Goal: Information Seeking & Learning: Learn about a topic

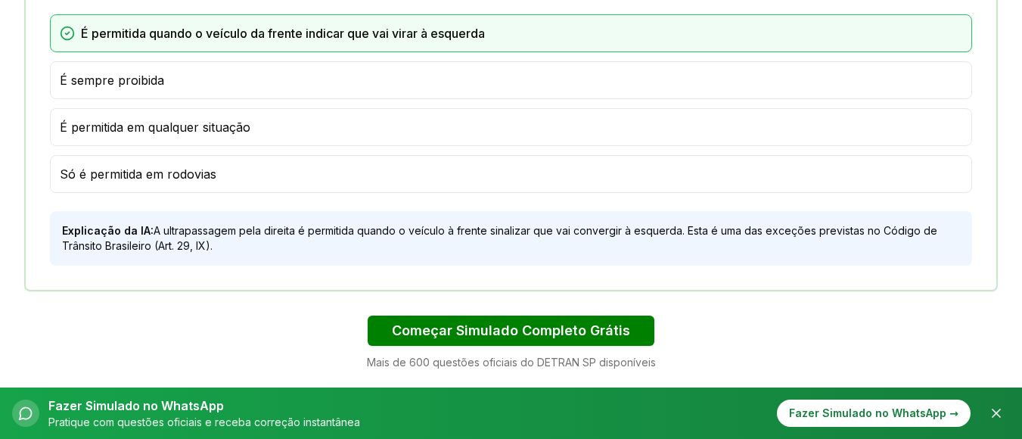
scroll to position [983, 0]
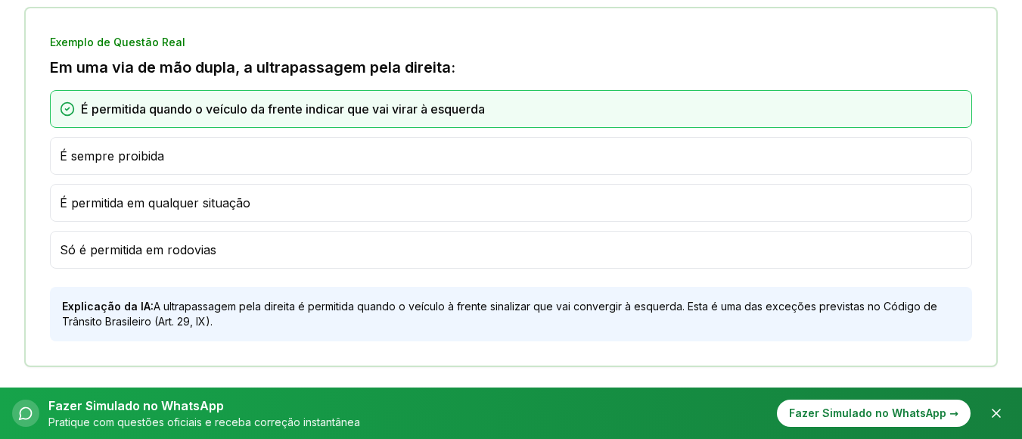
click at [96, 250] on span "Só é permitida em rodovias" at bounding box center [138, 249] width 157 height 18
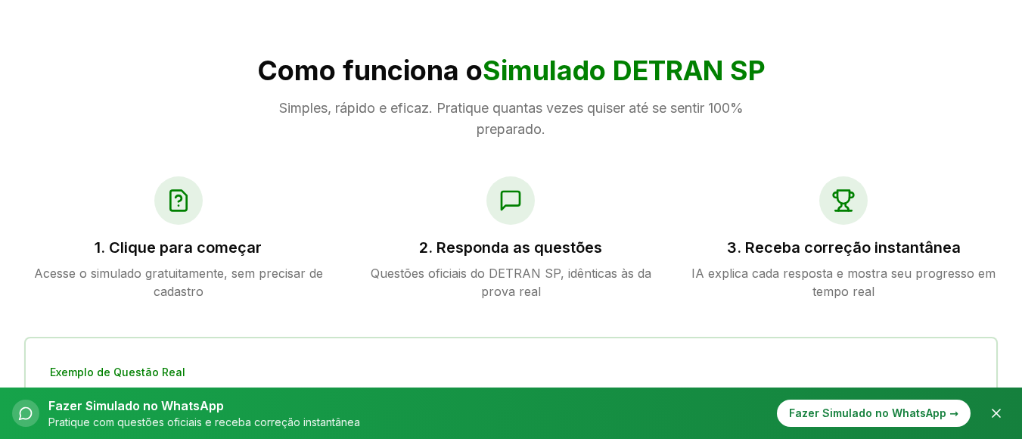
scroll to position [681, 0]
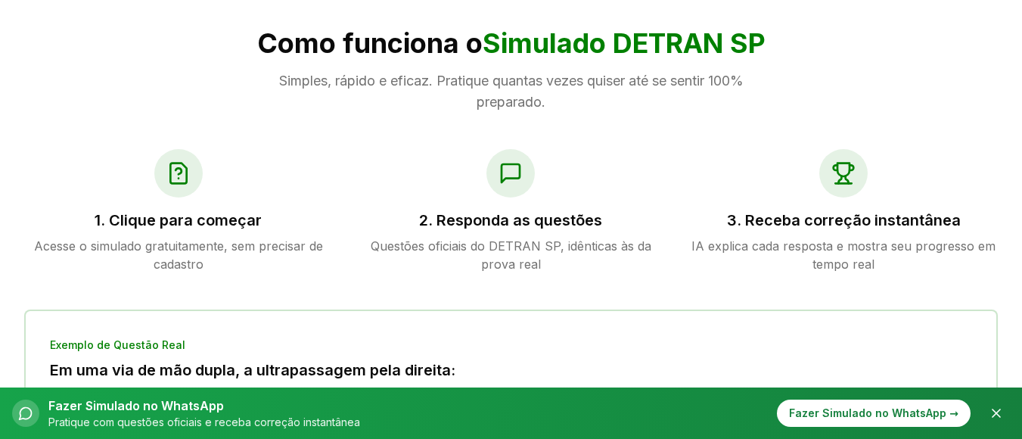
click at [196, 219] on h3 "1. Clique para começar" at bounding box center [178, 219] width 309 height 21
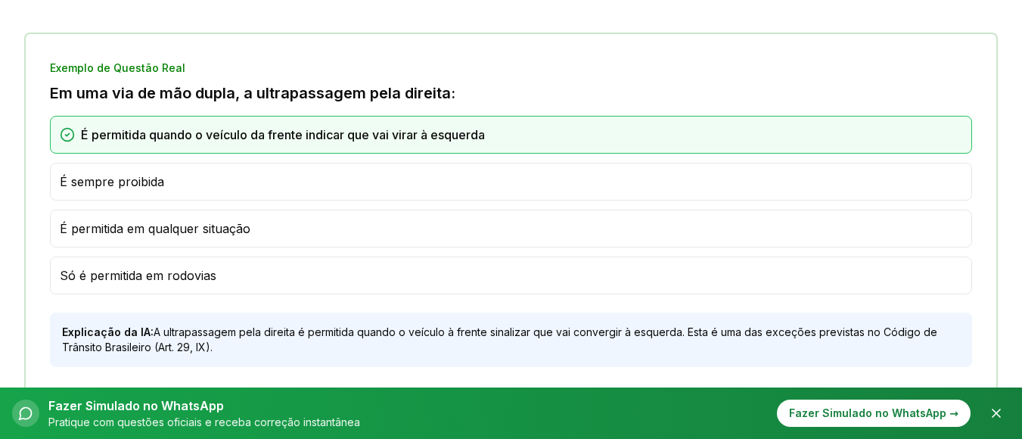
scroll to position [983, 0]
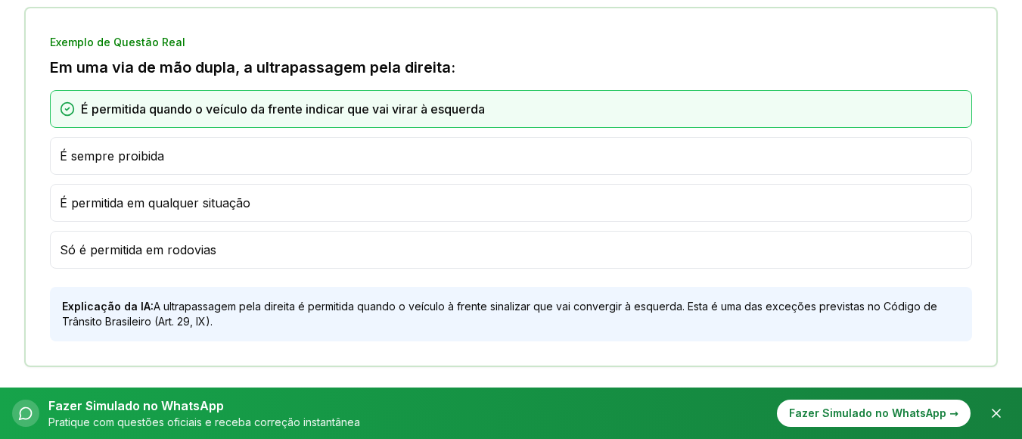
click at [84, 253] on span "Só é permitida em rodovias" at bounding box center [138, 249] width 157 height 18
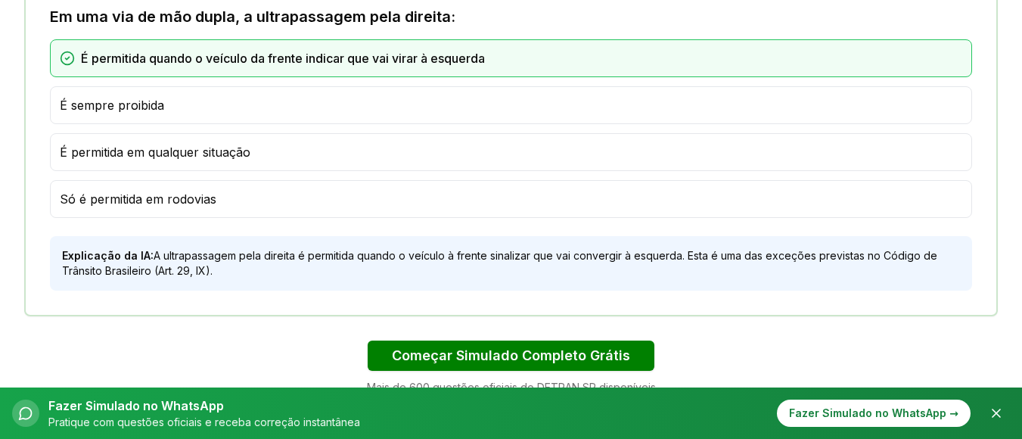
scroll to position [1059, 0]
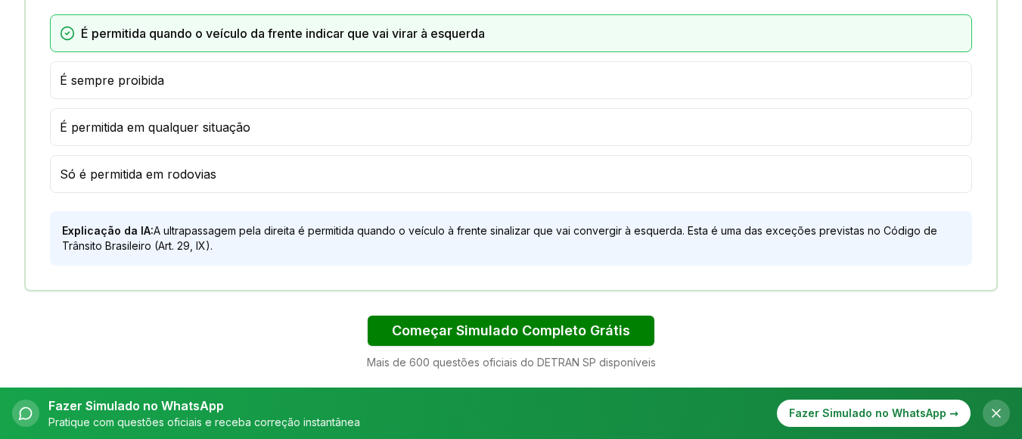
click at [986, 417] on button "Fechar" at bounding box center [995, 412] width 27 height 27
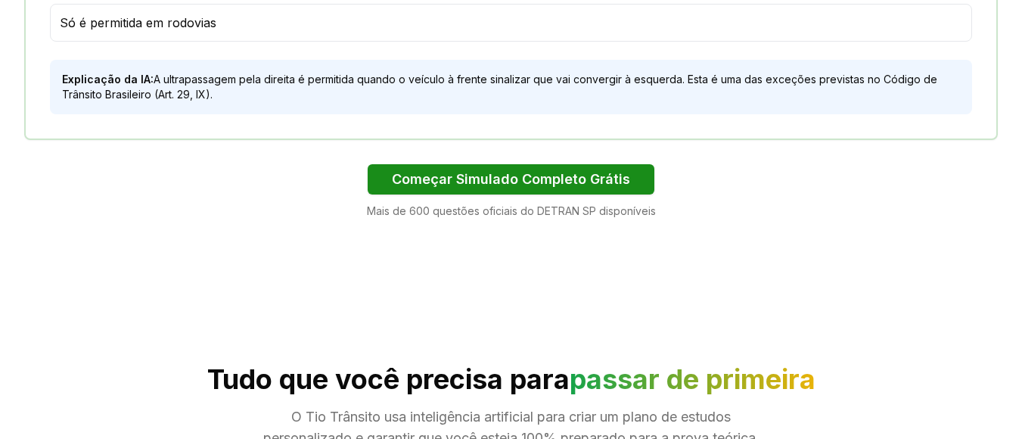
scroll to position [1286, 0]
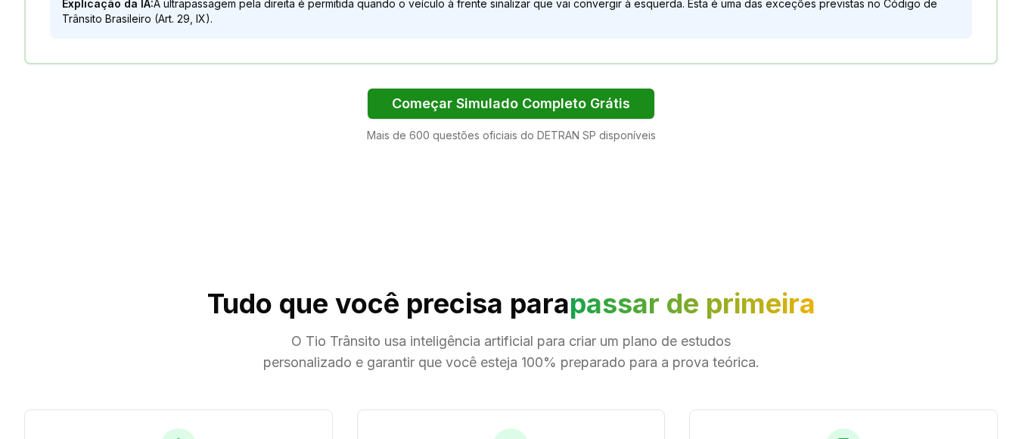
click at [501, 101] on button "Começar Simulado Completo Grátis" at bounding box center [511, 103] width 287 height 30
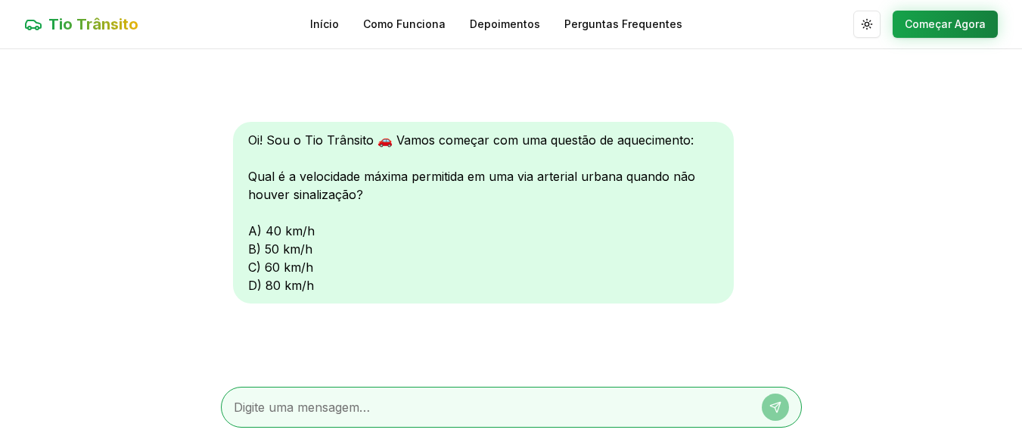
scroll to position [1, 0]
click at [266, 265] on div "Oi! Sou o Tio Trânsito 🚗 Vamos começar com uma questão de aquecimento: Qual é a…" at bounding box center [483, 211] width 501 height 181
click at [299, 287] on div "Oi! Sou o Tio Trânsito 🚗 Vamos começar com uma questão de aquecimento: Qual é a…" at bounding box center [483, 211] width 501 height 181
click at [964, 26] on button "Começar Agora" at bounding box center [944, 23] width 105 height 27
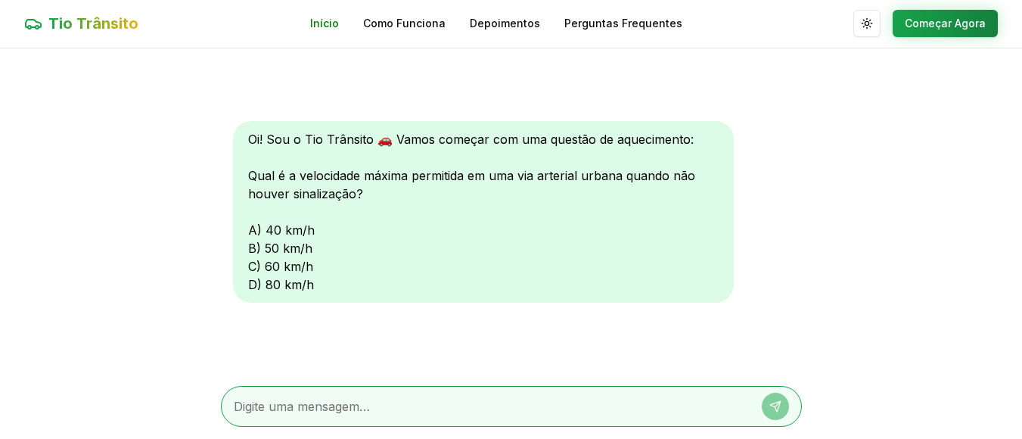
click at [328, 19] on link "Início" at bounding box center [324, 23] width 29 height 15
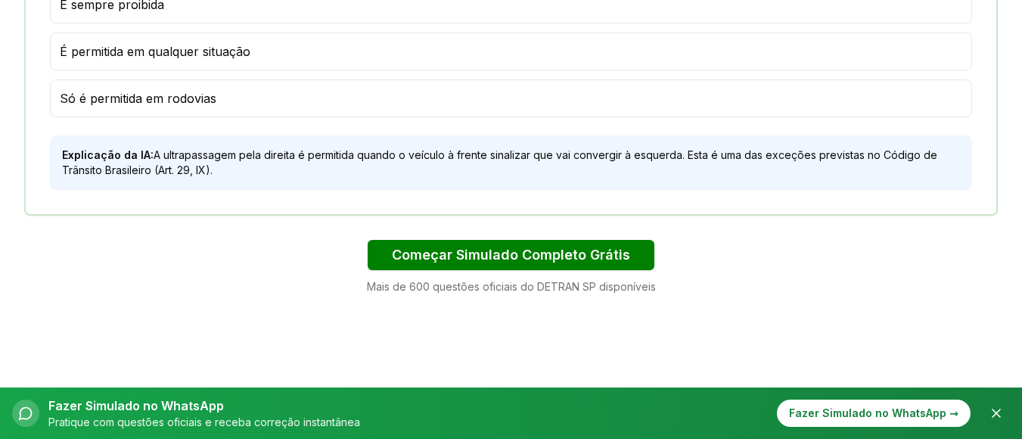
scroll to position [1210, 0]
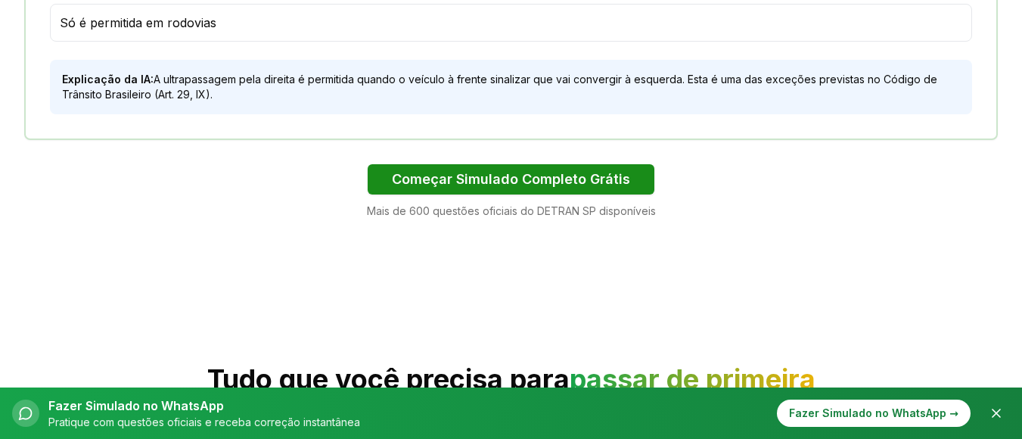
click at [446, 168] on button "Começar Simulado Completo Grátis" at bounding box center [511, 179] width 287 height 30
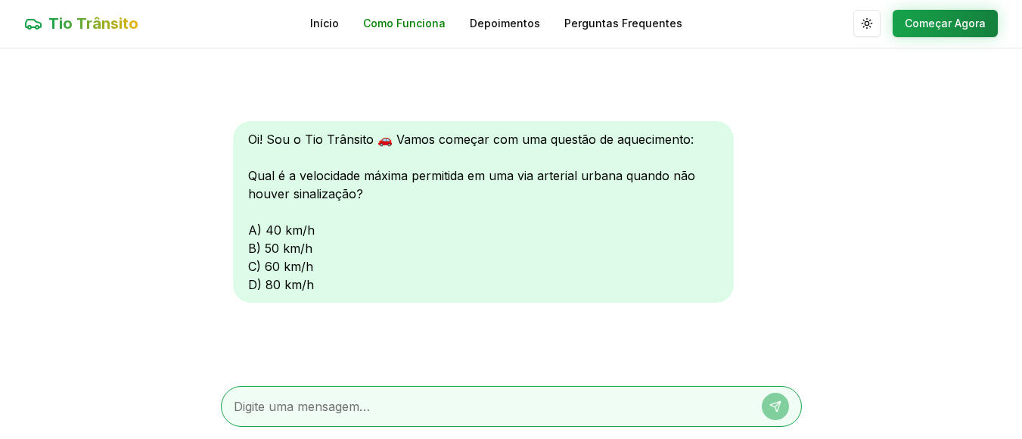
click at [414, 22] on link "Como Funciona" at bounding box center [404, 23] width 82 height 15
click at [607, 27] on link "Perguntas Frequentes" at bounding box center [623, 24] width 118 height 15
click at [378, 405] on textarea at bounding box center [490, 406] width 513 height 18
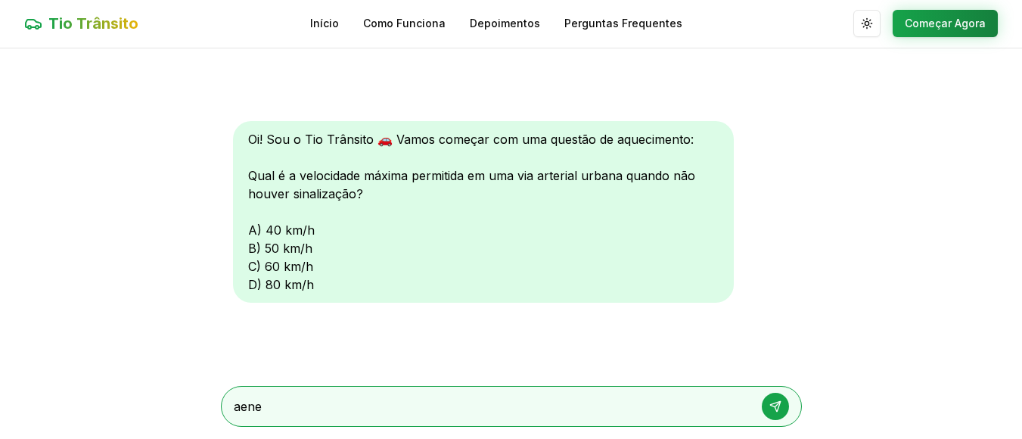
type textarea "aene"
click at [776, 397] on button at bounding box center [775, 405] width 27 height 27
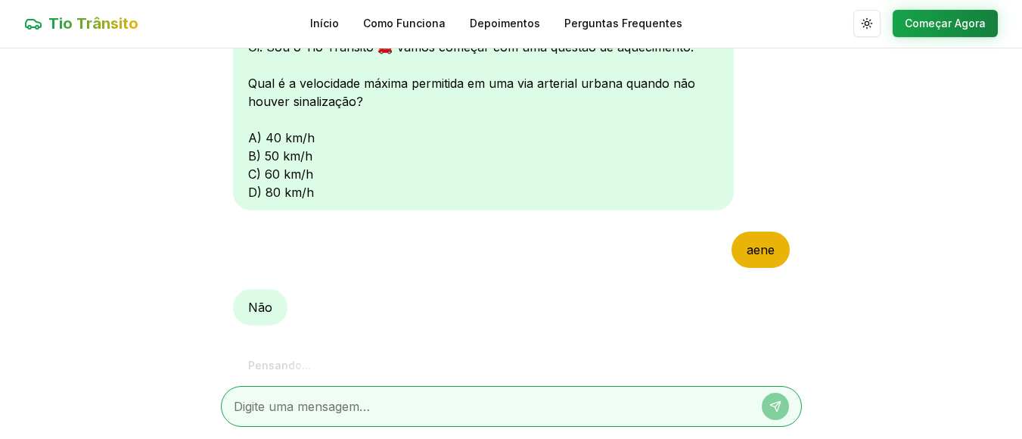
scroll to position [150, 0]
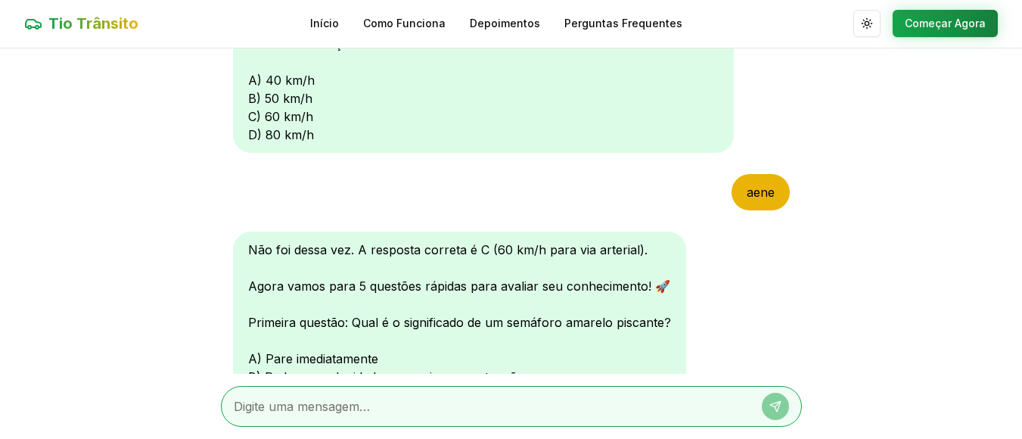
click at [255, 288] on div "Não foi dessa vez. A resposta correta é C (60 km/h para via arterial). Agora va…" at bounding box center [459, 331] width 453 height 200
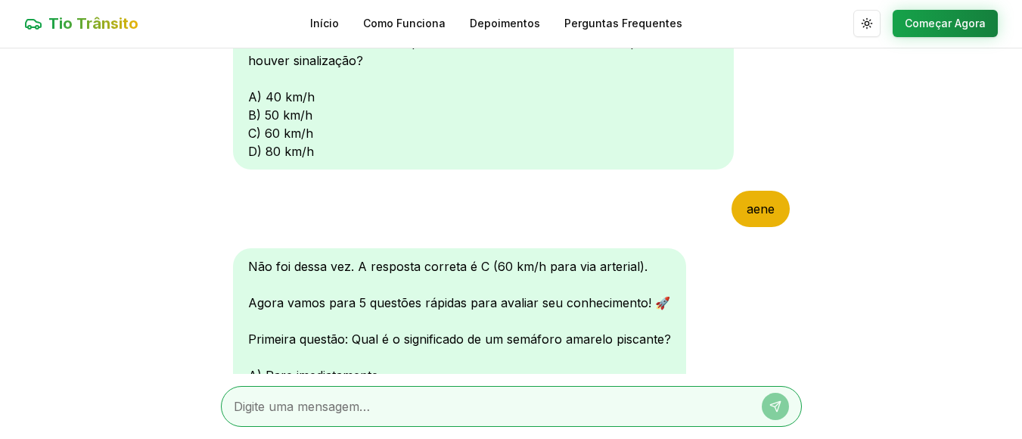
scroll to position [151, 0]
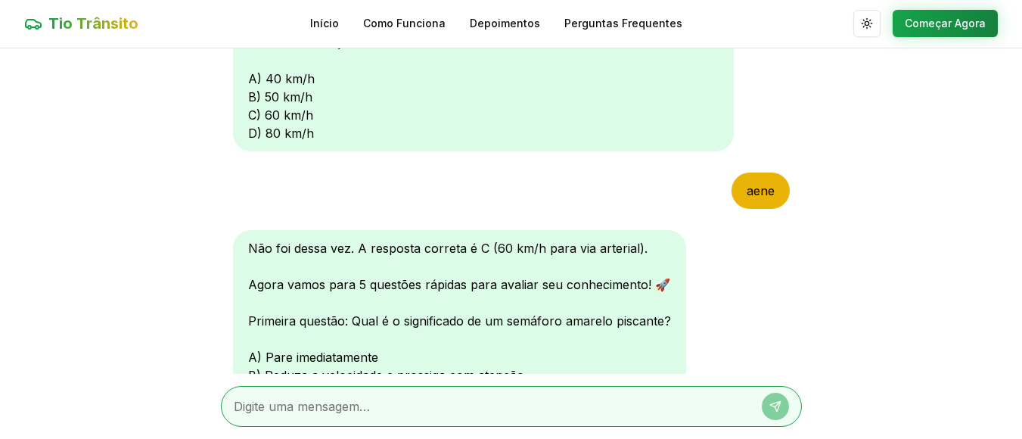
click at [361, 393] on div at bounding box center [511, 406] width 581 height 41
click at [231, 409] on div at bounding box center [511, 406] width 581 height 41
click at [752, 191] on div "aene" at bounding box center [760, 190] width 58 height 36
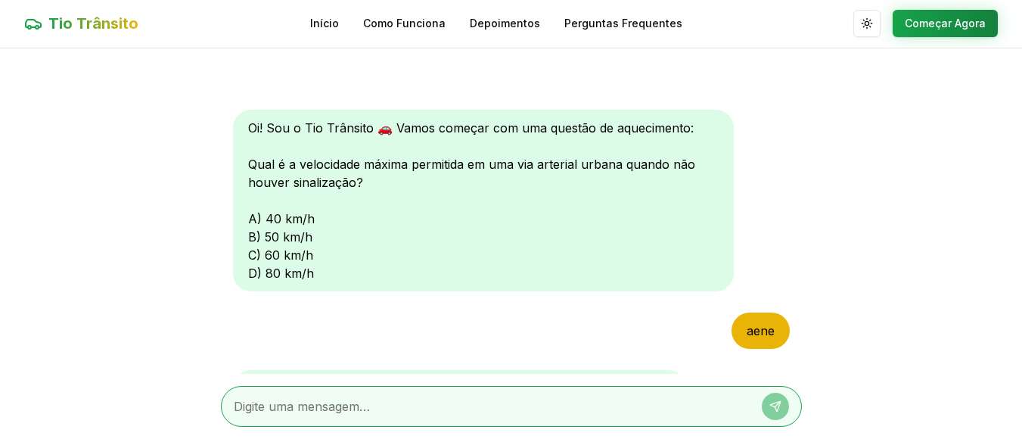
scroll to position [0, 0]
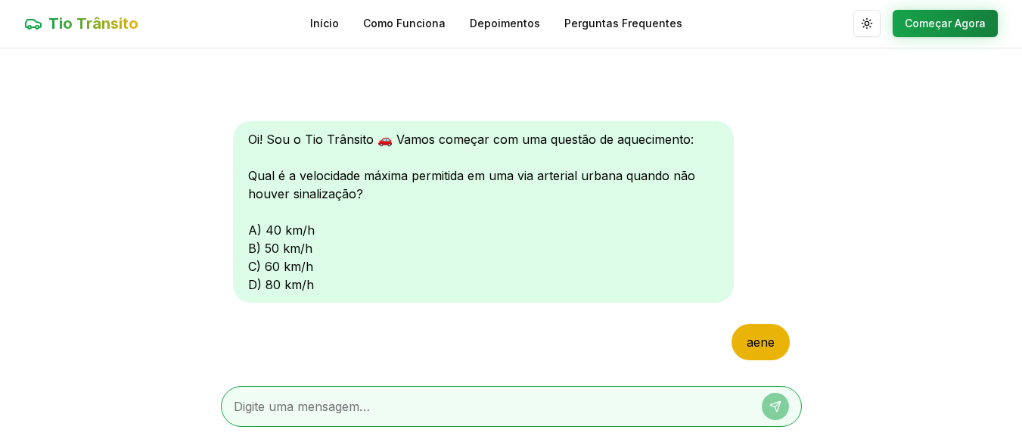
click at [334, 159] on div "Oi! Sou o Tio Trânsito 🚗 Vamos começar com uma questão de aquecimento: Qual é a…" at bounding box center [483, 211] width 501 height 181
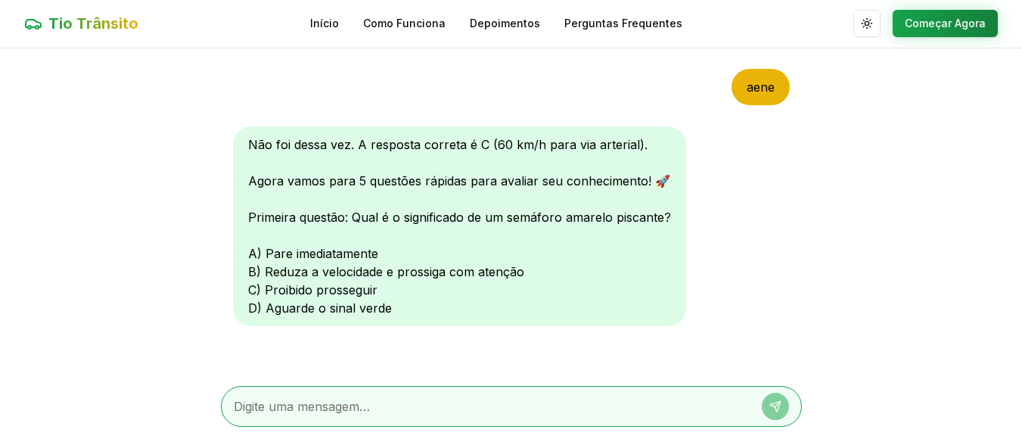
scroll to position [259, 0]
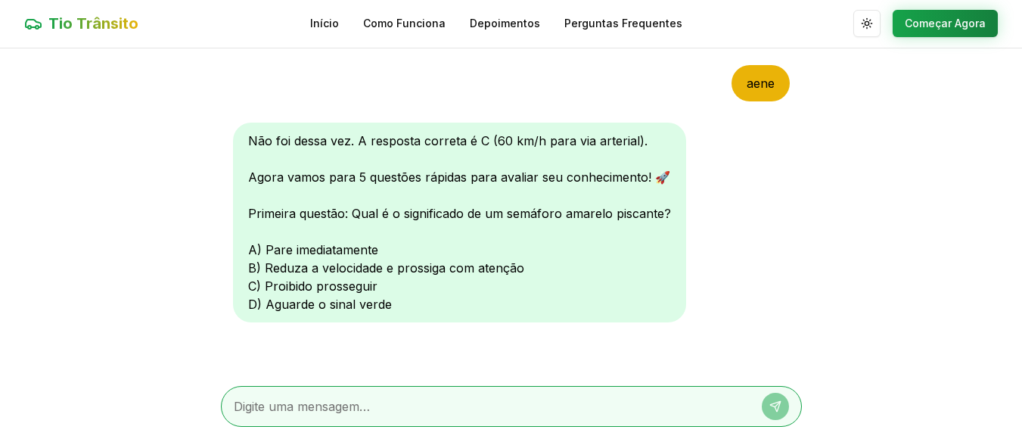
click at [252, 249] on div "Não foi dessa vez. A resposta correta é C (60 km/h para via arterial). Agora va…" at bounding box center [459, 223] width 453 height 200
click at [410, 411] on textarea at bounding box center [490, 406] width 513 height 18
type textarea "a"
click at [776, 405] on icon at bounding box center [776, 403] width 5 height 5
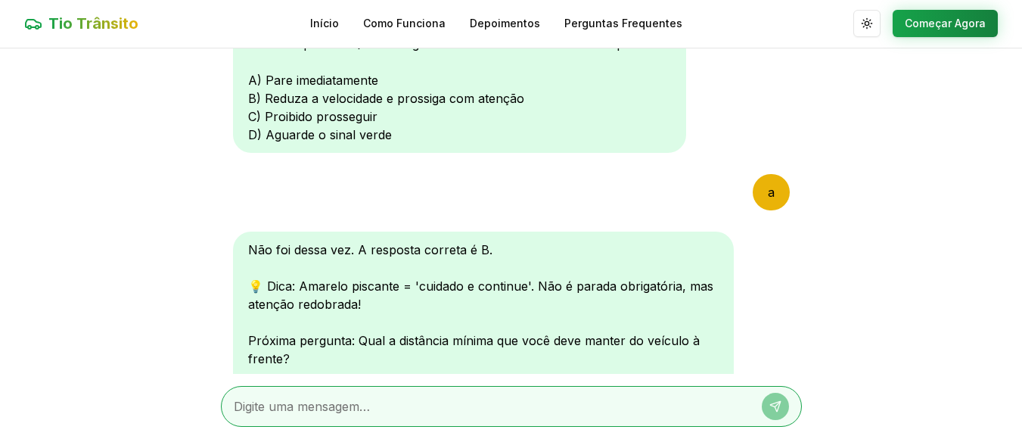
scroll to position [652, 0]
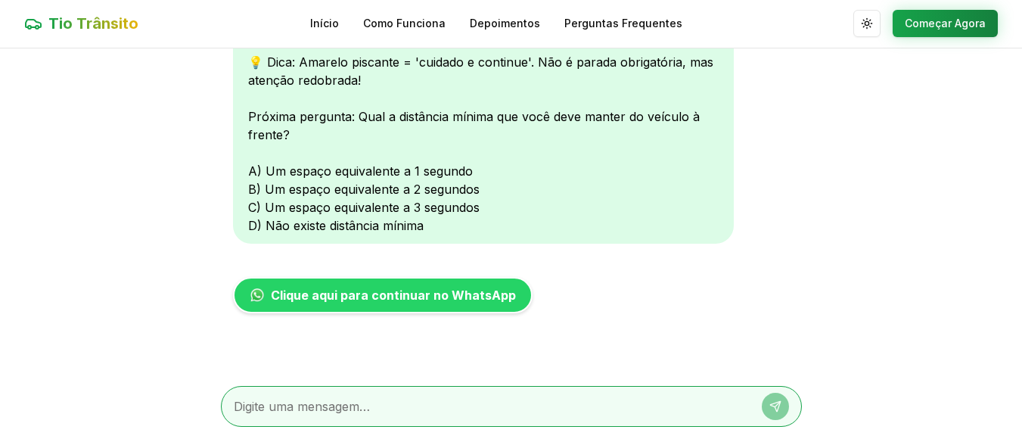
click at [617, 389] on div at bounding box center [511, 406] width 581 height 41
click at [476, 396] on div at bounding box center [511, 406] width 581 height 41
click at [345, 394] on div at bounding box center [511, 406] width 581 height 41
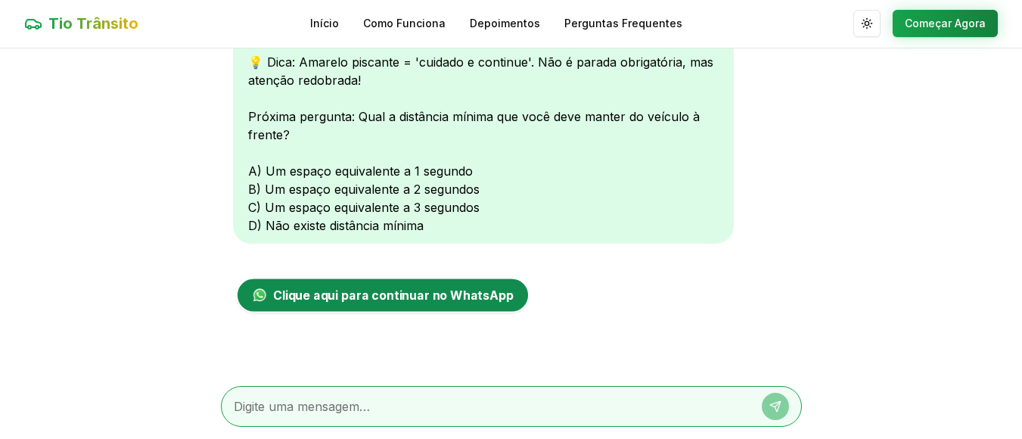
click at [403, 294] on span "Clique aqui para continuar no WhatsApp" at bounding box center [392, 295] width 240 height 18
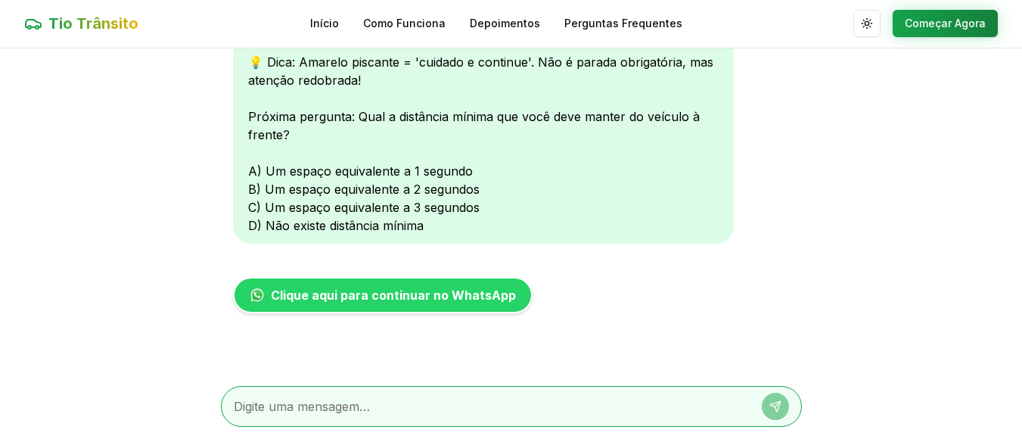
click at [334, 198] on div "Não foi dessa vez. A resposta correta é B. 💡 Dica: Amarelo piscante = 'cuidado …" at bounding box center [483, 126] width 501 height 236
click at [951, 29] on button "Começar Agora" at bounding box center [944, 23] width 105 height 27
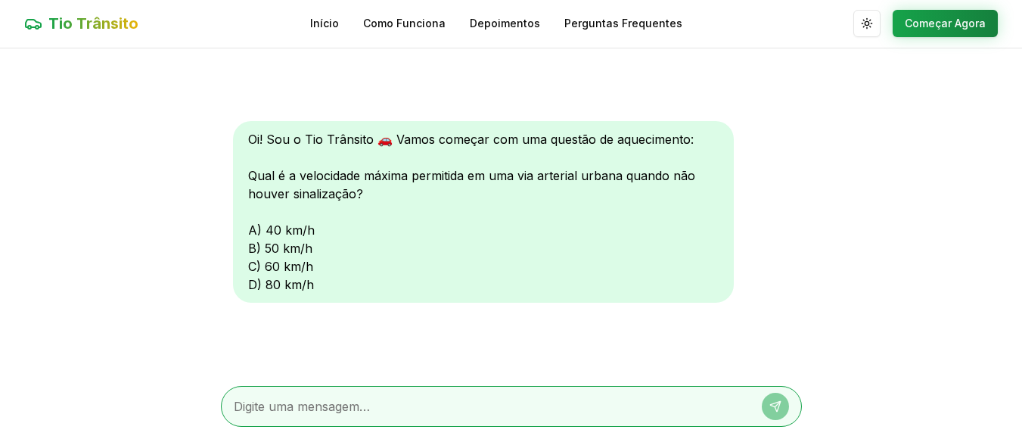
click at [262, 270] on div "Oi! Sou o Tio Trânsito 🚗 Vamos começar com uma questão de aquecimento: Qual é a…" at bounding box center [483, 211] width 501 height 181
click at [371, 403] on textarea at bounding box center [490, 406] width 513 height 18
type textarea "b"
click at [781, 402] on button at bounding box center [775, 405] width 27 height 27
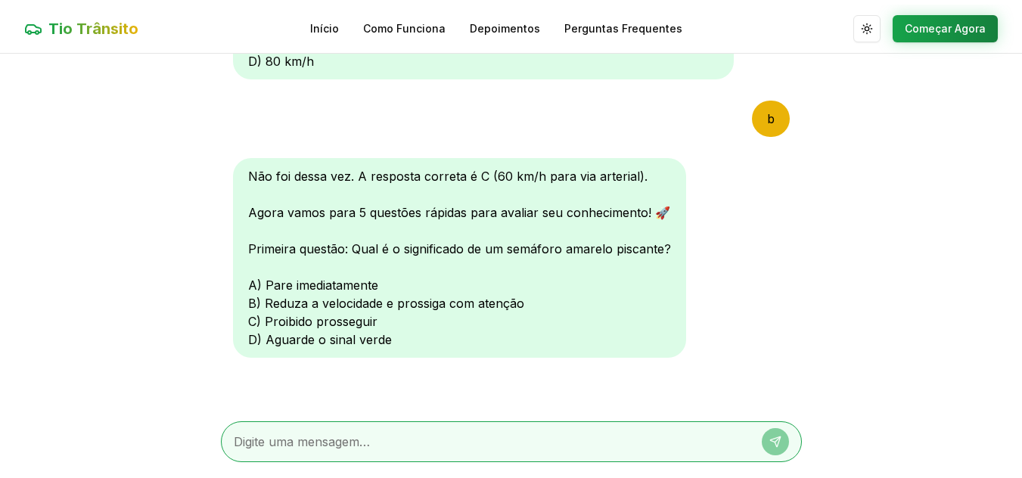
scroll to position [219, 0]
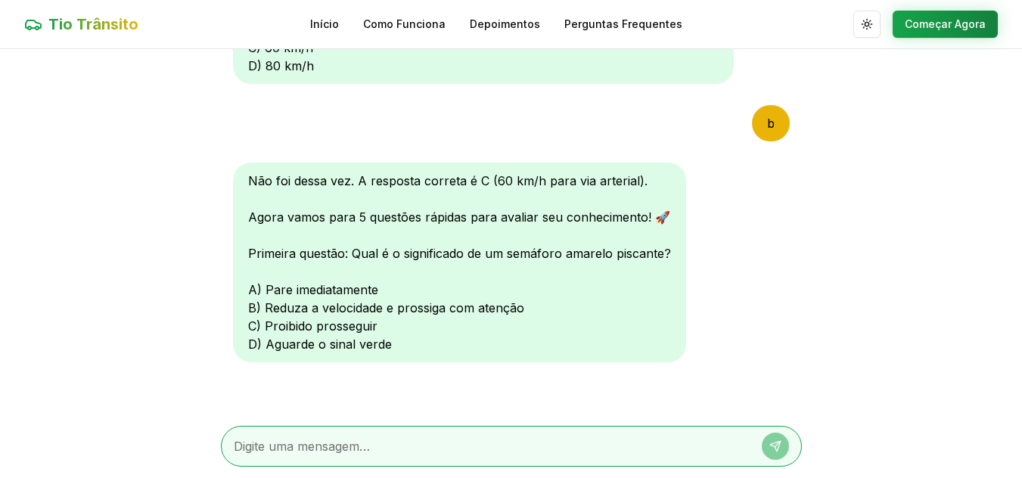
click at [1018, 20] on div "Tio Trânsito Início Como Funciona Depoimentos Perguntas Frequentes Alternar tem…" at bounding box center [511, 24] width 1022 height 48
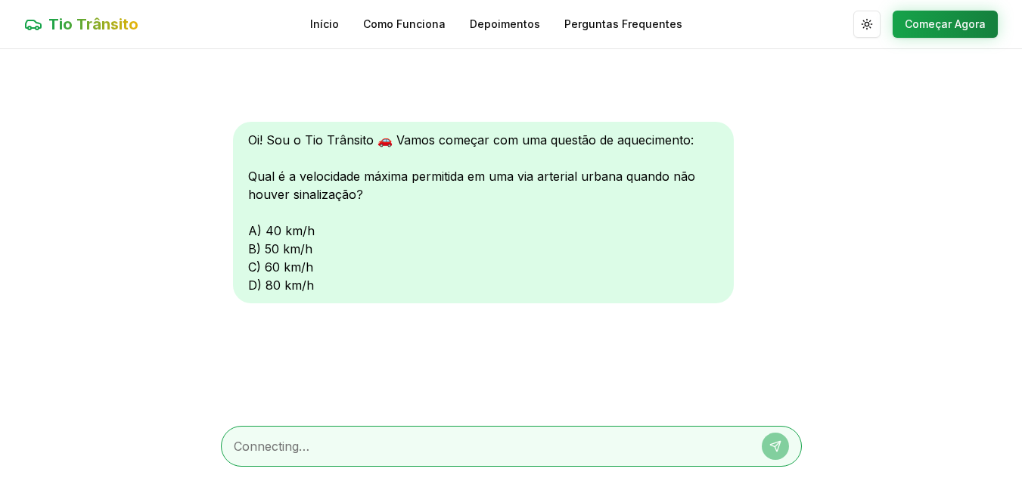
scroll to position [1, 0]
